Goal: Task Accomplishment & Management: Use online tool/utility

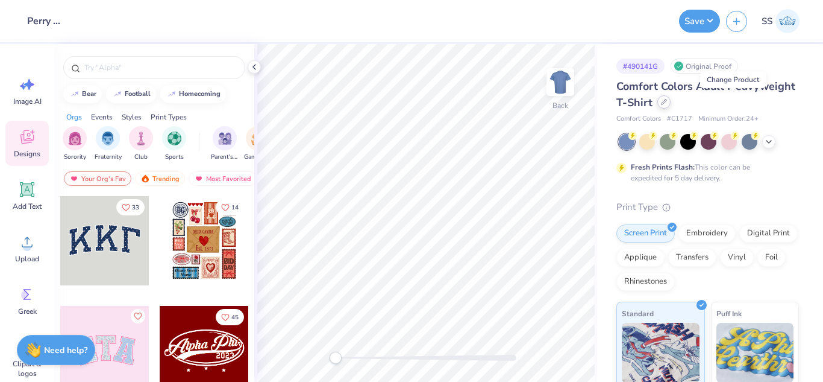
click at [667, 99] on icon at bounding box center [664, 102] width 6 height 6
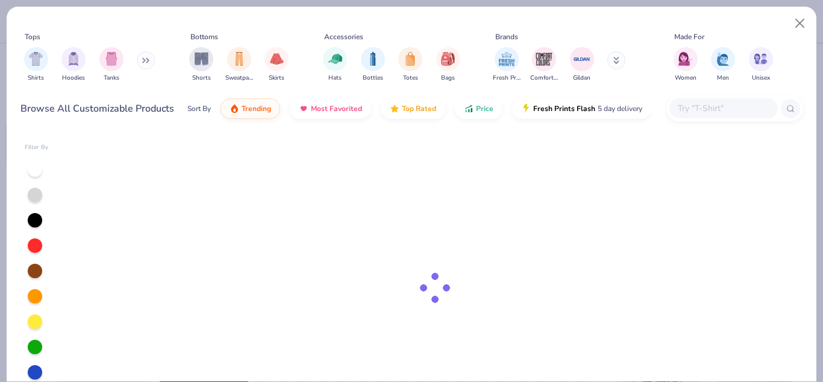
click at [717, 113] on input "text" at bounding box center [723, 108] width 93 height 14
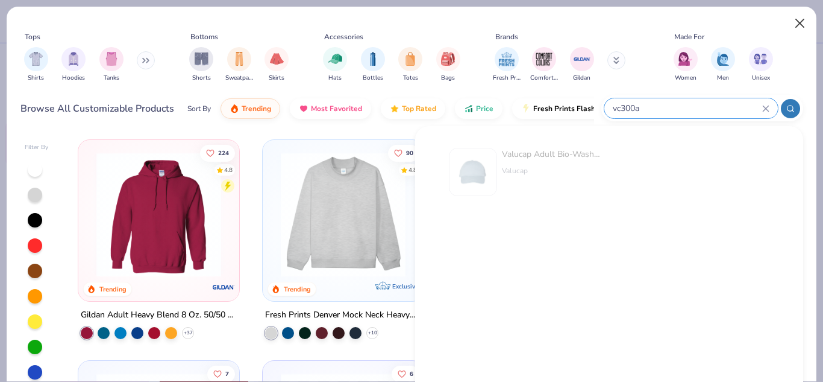
type input "vc300a"
click at [794, 26] on button "Close" at bounding box center [800, 23] width 23 height 23
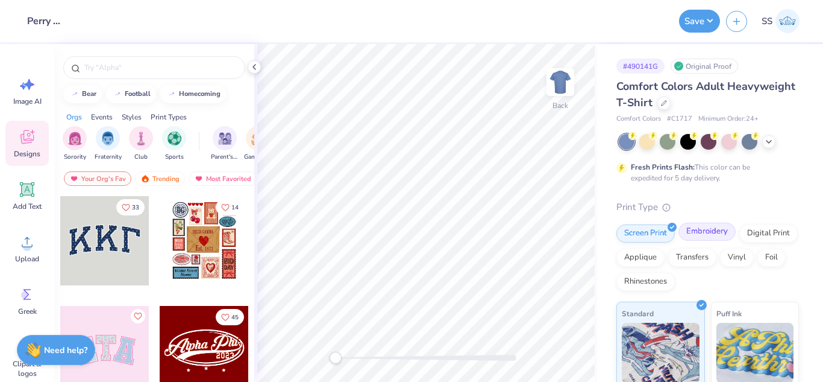
click at [714, 231] on div "Embroidery" at bounding box center [707, 231] width 57 height 18
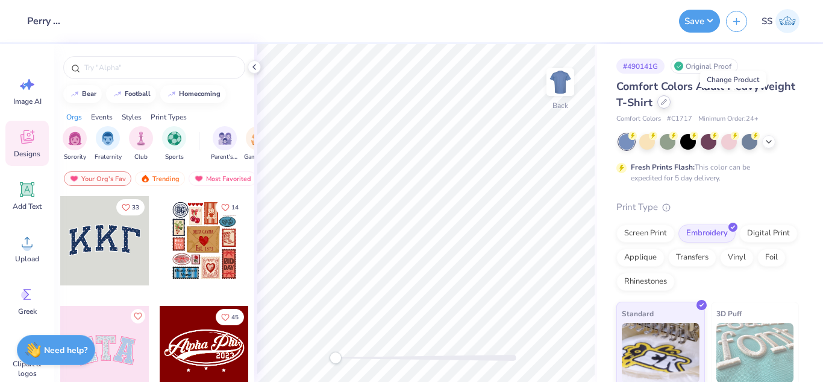
click at [667, 101] on icon at bounding box center [664, 102] width 6 height 6
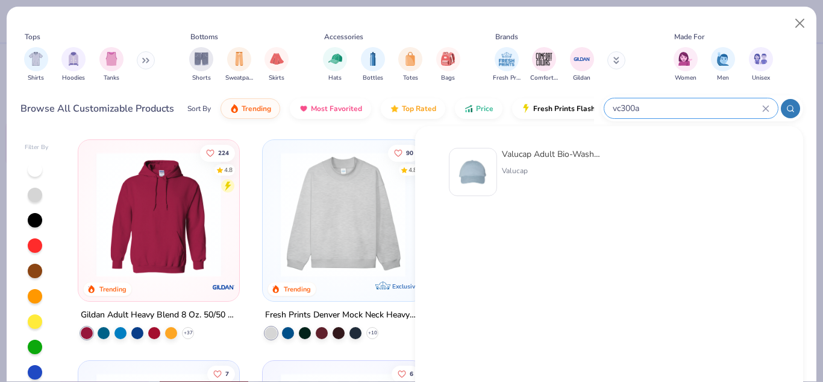
click at [722, 111] on input "vc300a" at bounding box center [687, 108] width 151 height 14
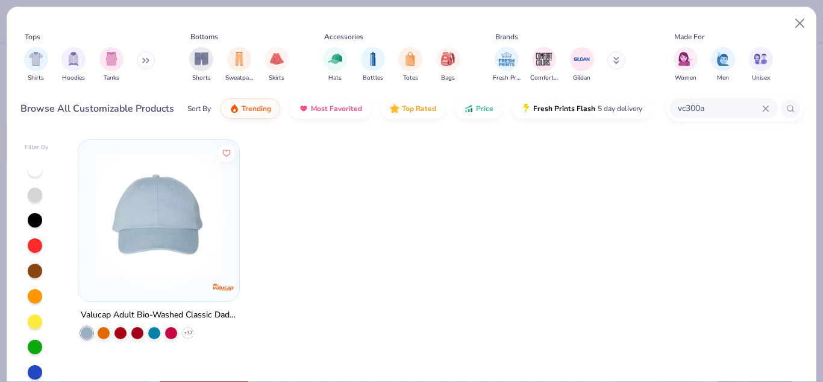
click at [168, 204] on img at bounding box center [158, 214] width 137 height 125
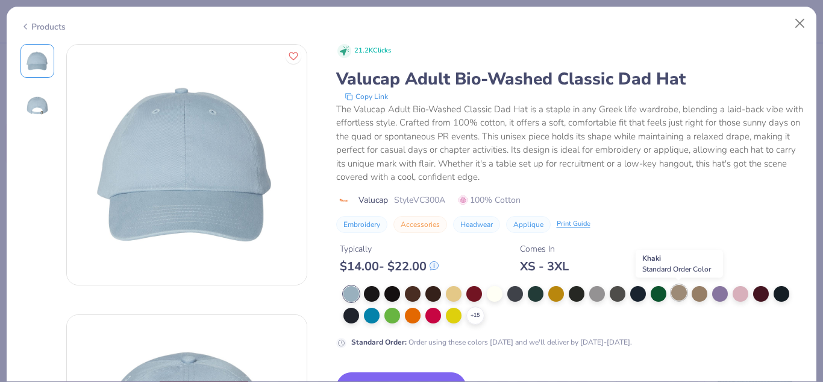
click at [682, 293] on div at bounding box center [679, 292] width 16 height 16
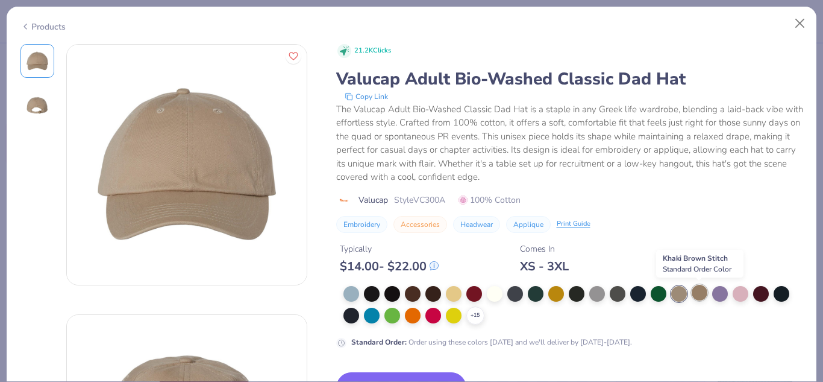
click at [702, 293] on div at bounding box center [700, 292] width 16 height 16
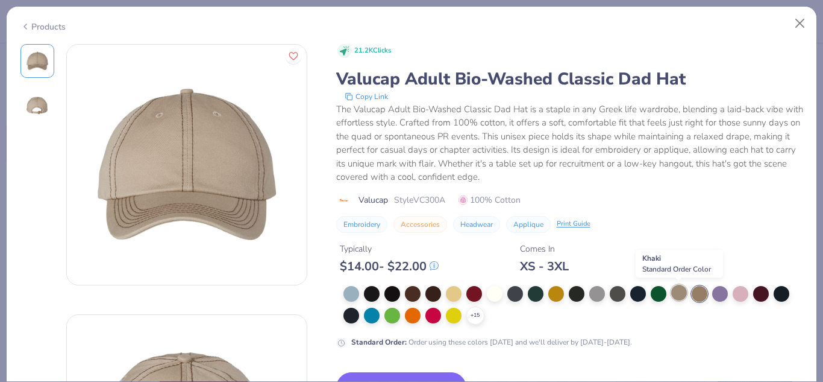
click at [677, 300] on div at bounding box center [679, 292] width 16 height 16
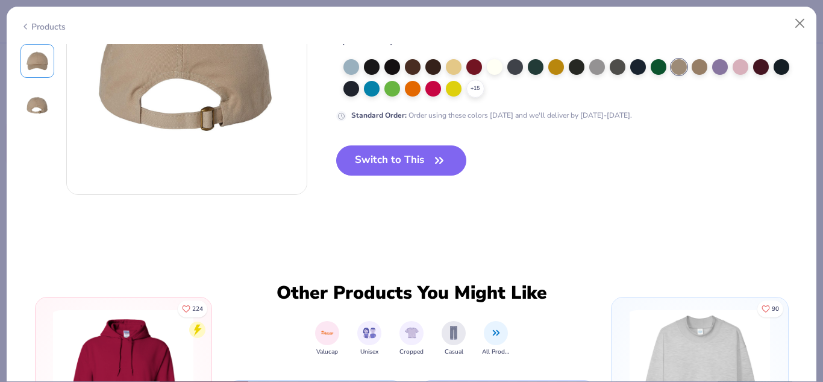
scroll to position [389, 0]
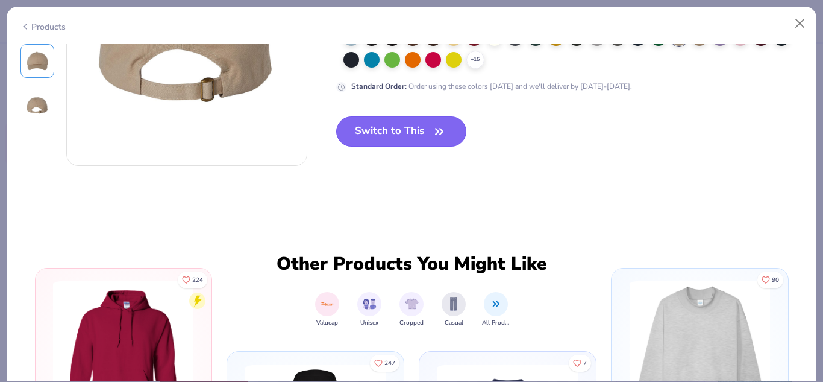
click at [393, 136] on button "Switch to This" at bounding box center [401, 131] width 131 height 30
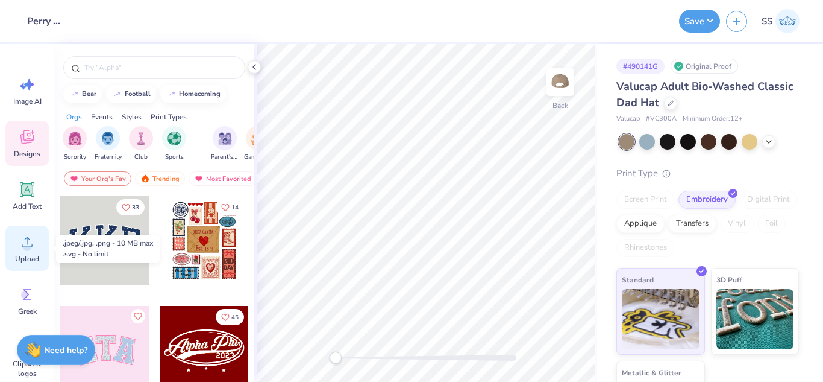
click at [31, 244] on icon at bounding box center [27, 242] width 18 height 18
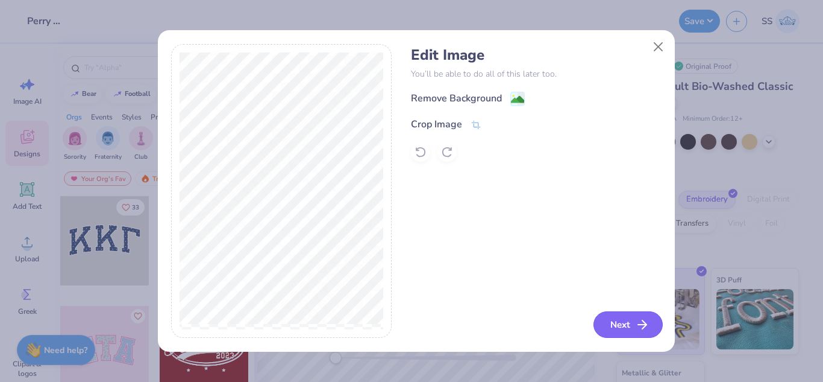
click at [619, 321] on button "Next" at bounding box center [628, 324] width 69 height 27
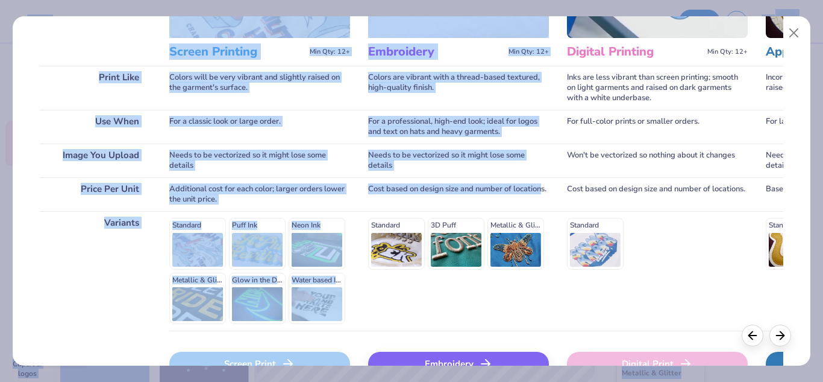
scroll to position [219, 0]
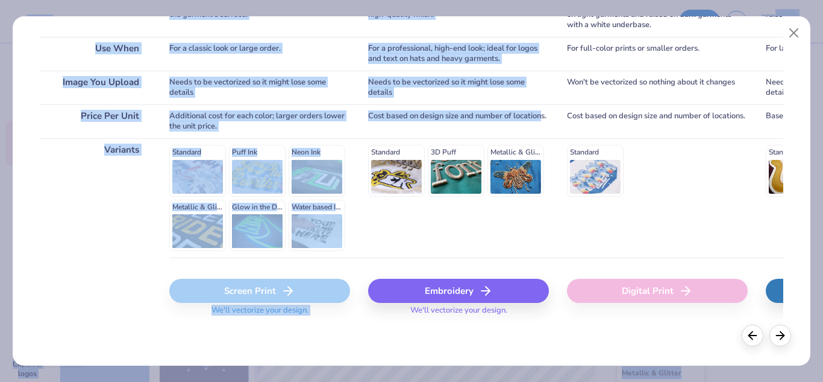
drag, startPoint x: 398, startPoint y: 343, endPoint x: 415, endPoint y: 382, distance: 42.7
click at [415, 381] on html "Design Title Perry World House Sweatshirts Save SS Image AI Designs Add Text Up…" at bounding box center [411, 191] width 823 height 382
click at [415, 290] on div "Embroidery" at bounding box center [458, 290] width 181 height 24
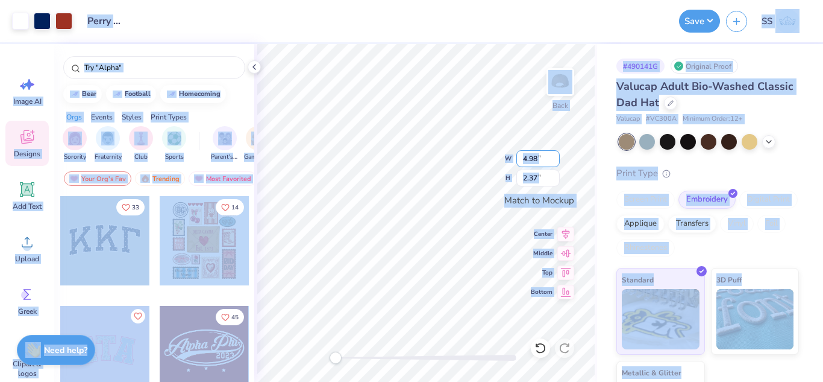
click at [544, 162] on input "4.98" at bounding box center [538, 158] width 43 height 17
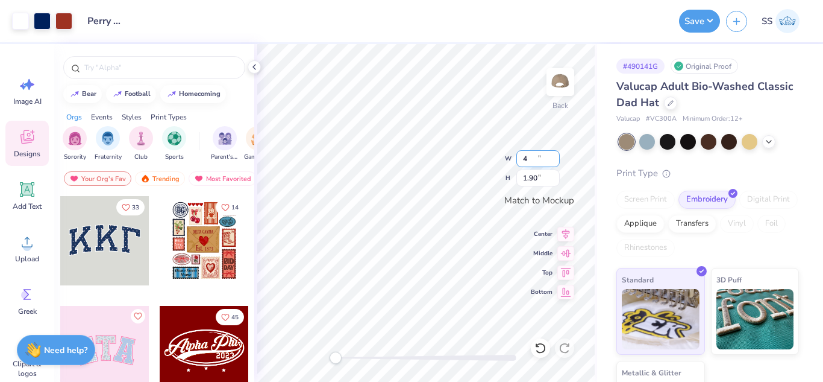
type input "4.00"
type input "1.90"
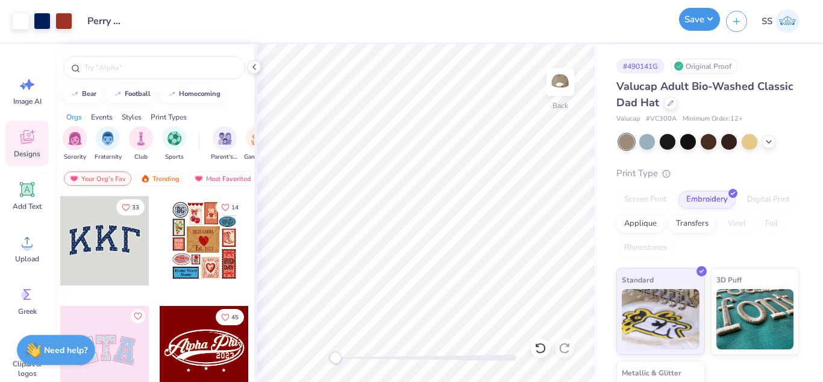
click at [698, 16] on button "Save" at bounding box center [699, 19] width 41 height 23
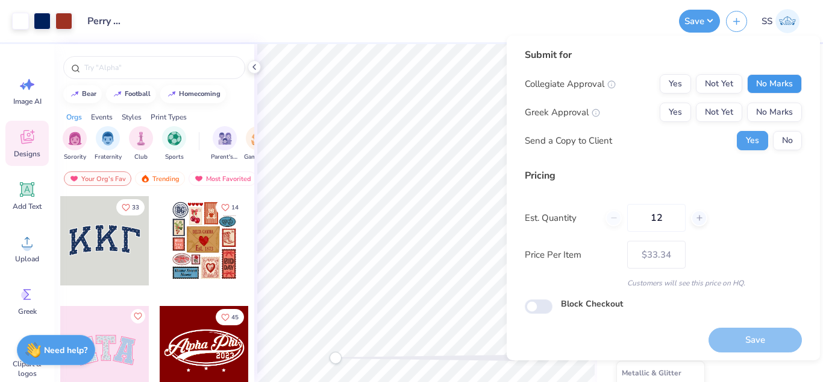
click at [755, 81] on button "No Marks" at bounding box center [774, 83] width 55 height 19
click at [660, 86] on button "Yes" at bounding box center [675, 83] width 31 height 19
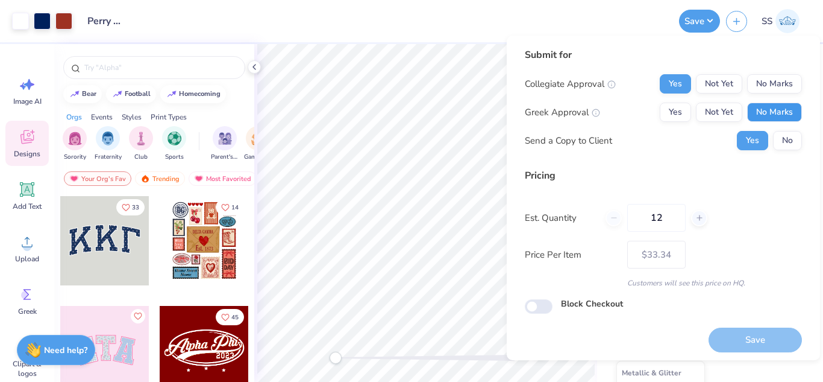
click at [752, 118] on button "No Marks" at bounding box center [774, 111] width 55 height 19
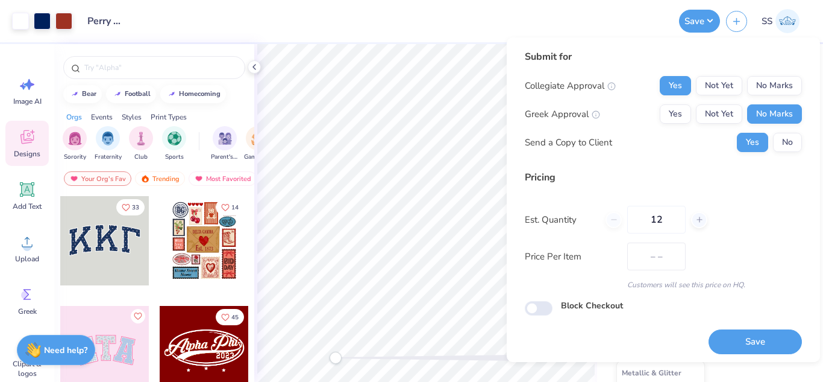
scroll to position [4, 0]
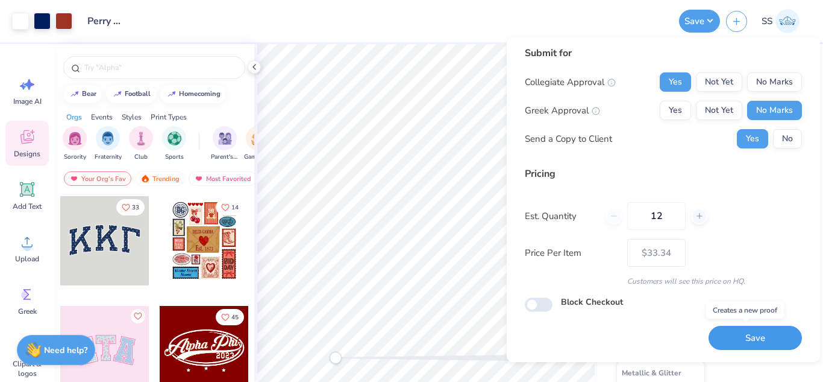
click at [755, 336] on button "Save" at bounding box center [755, 337] width 93 height 25
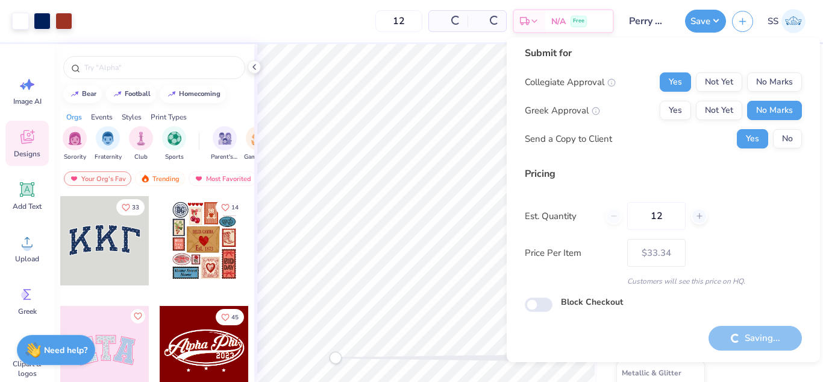
type input "– –"
